Goal: Use online tool/utility: Utilize a website feature to perform a specific function

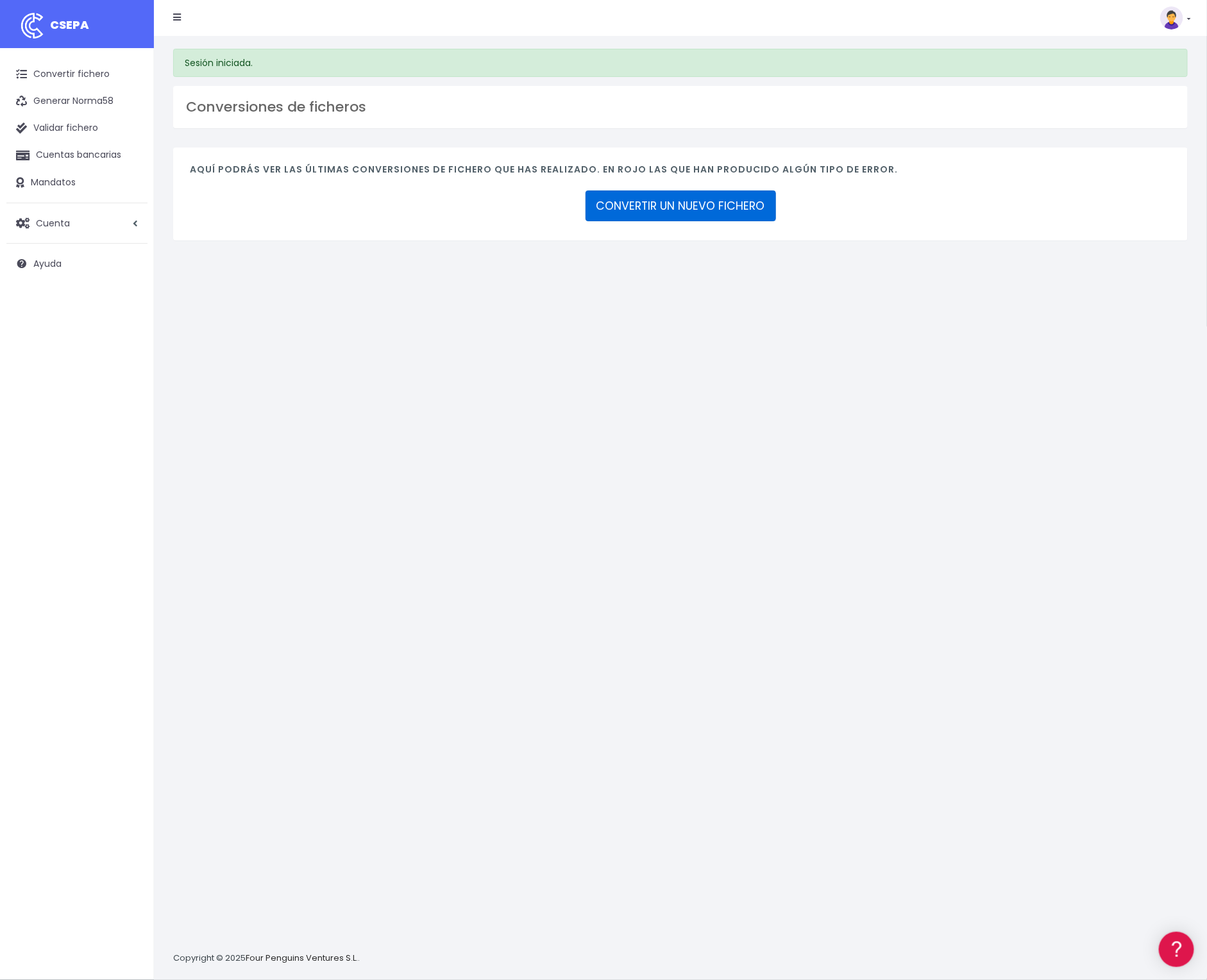
click at [667, 197] on link "CONVERTIR UN NUEVO FICHERO" at bounding box center [680, 206] width 191 height 31
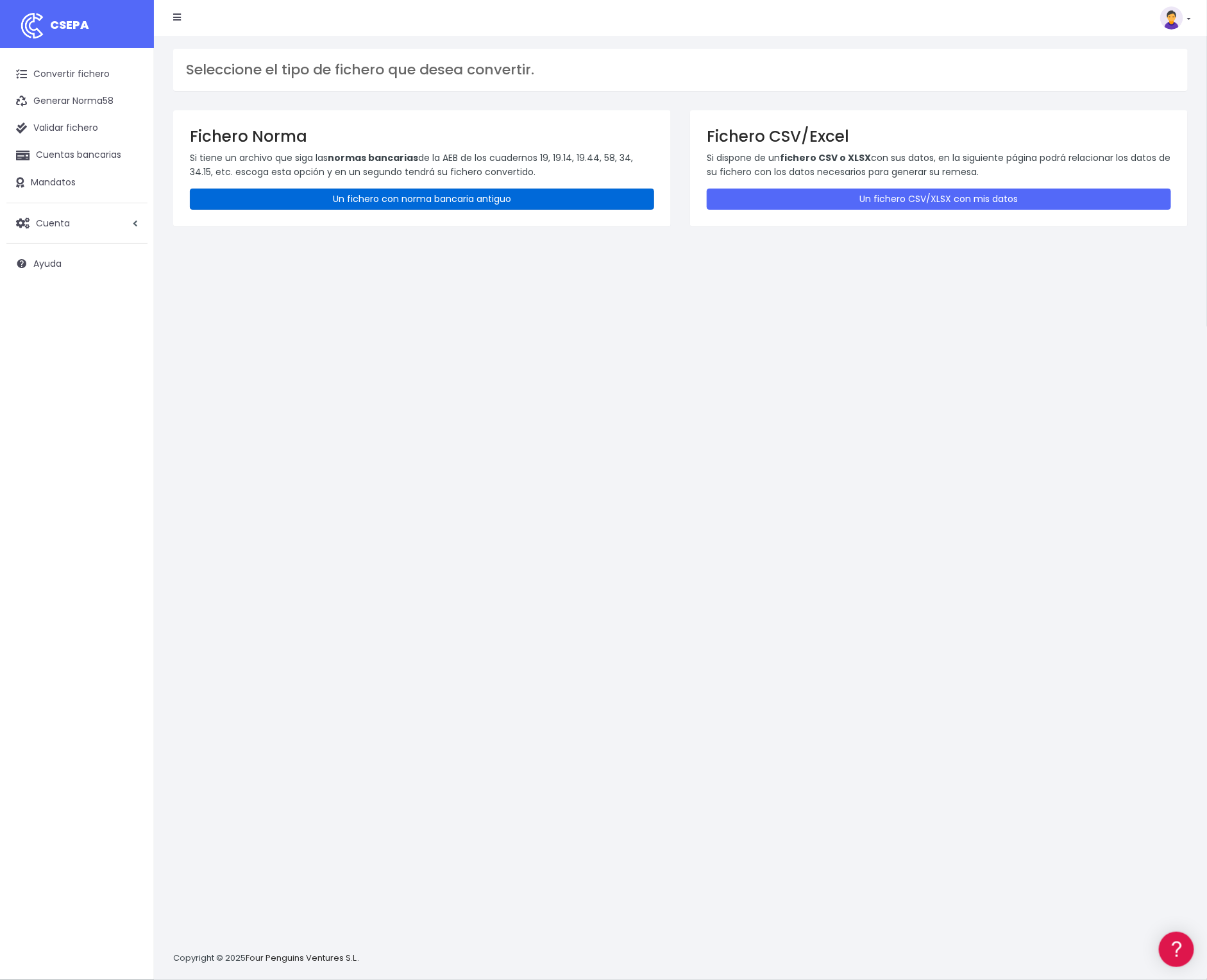
click at [434, 200] on link "Un fichero con norma bancaria antiguo" at bounding box center [422, 199] width 465 height 21
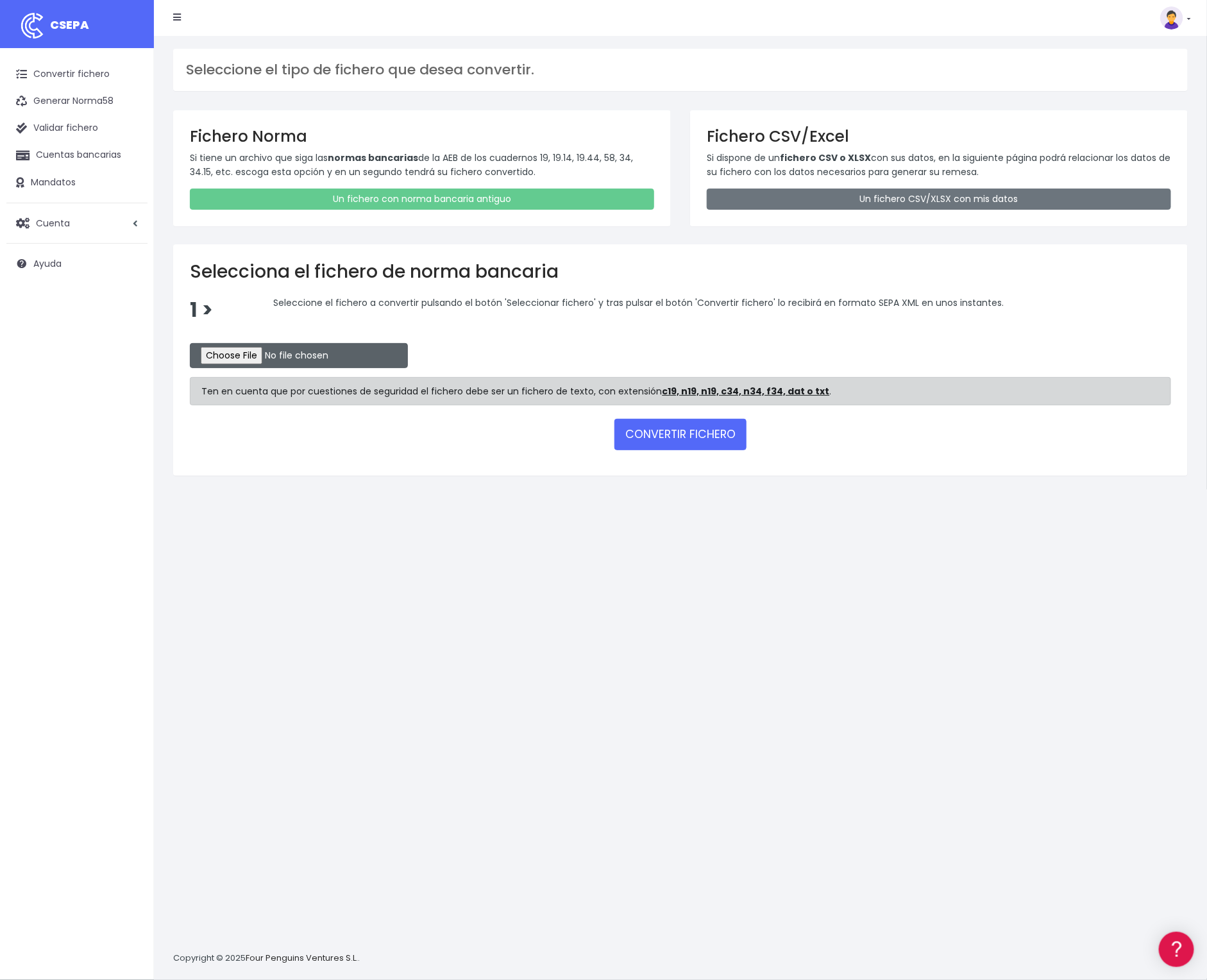
click at [251, 358] on input "file" at bounding box center [299, 355] width 218 height 25
type input "C:\fakepath\recibos_BBVA.txt"
click at [680, 431] on button "CONVERTIR FICHERO" at bounding box center [680, 434] width 132 height 31
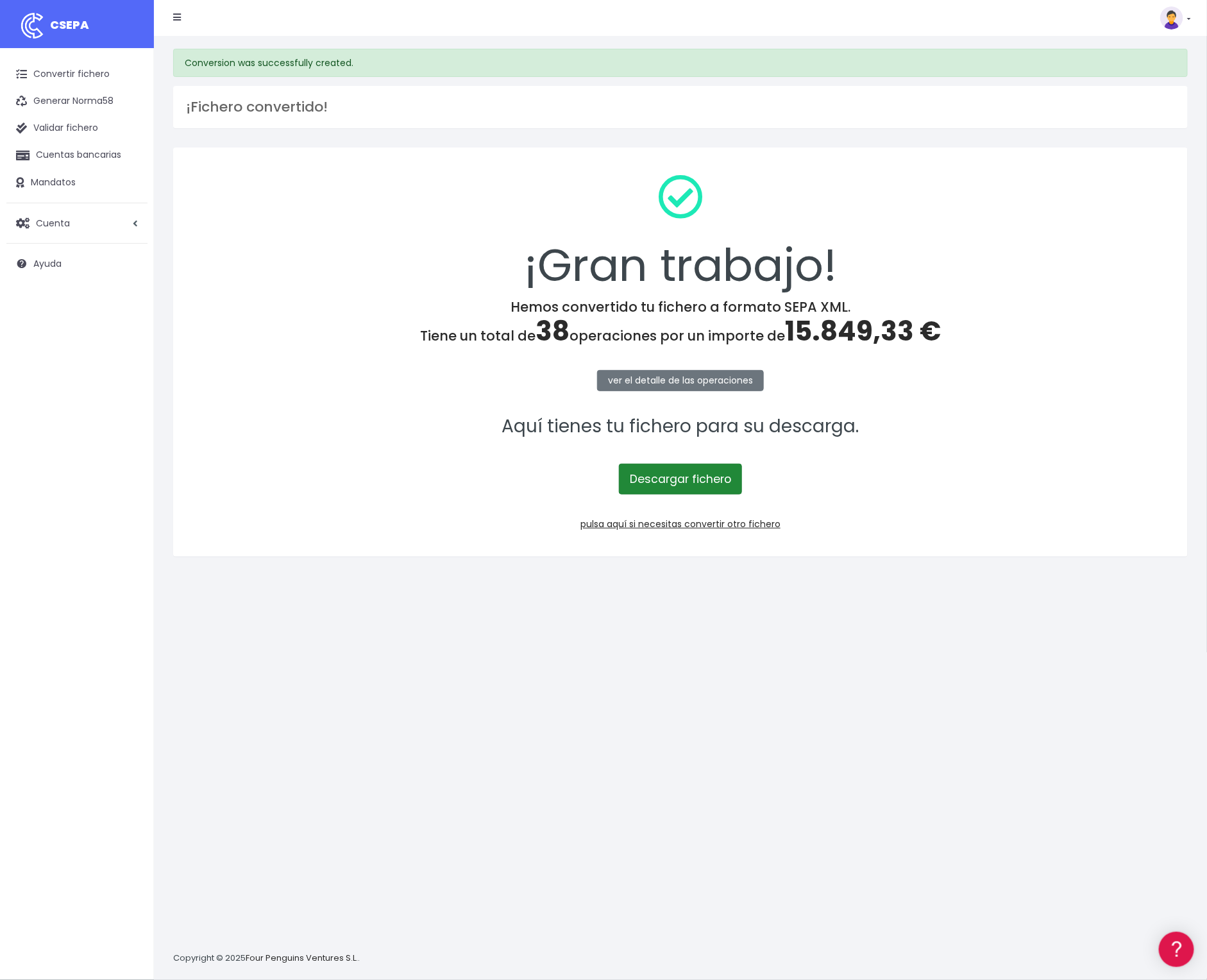
click at [679, 476] on link "Descargar fichero" at bounding box center [680, 479] width 123 height 31
